Goal: Entertainment & Leisure: Browse casually

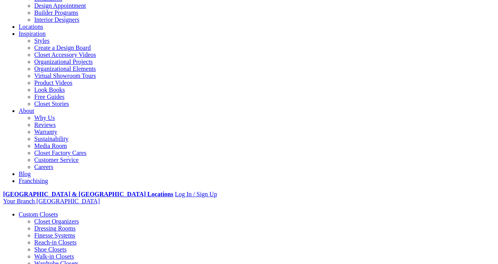
scroll to position [110, 0]
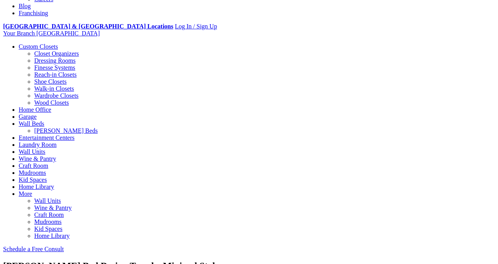
scroll to position [323, 0]
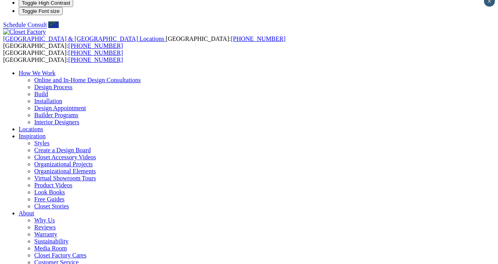
scroll to position [10, 0]
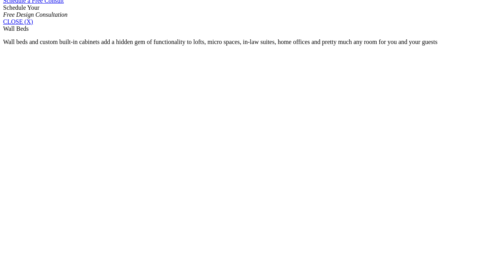
scroll to position [527, 0]
